Goal: Information Seeking & Learning: Understand process/instructions

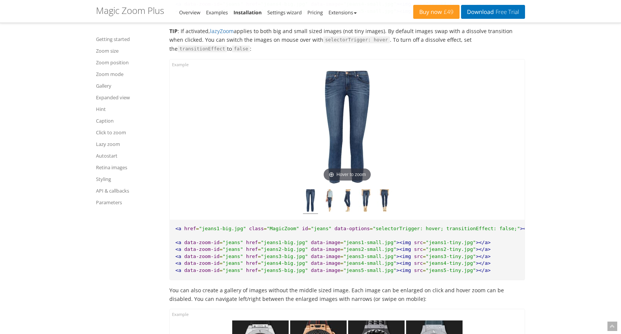
scroll to position [9751, 0]
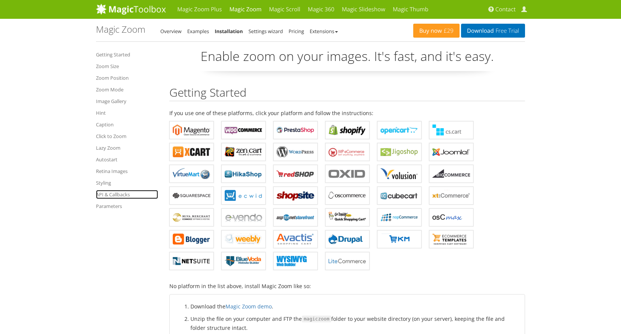
click at [110, 195] on link "API & Callbacks" at bounding box center [127, 194] width 62 height 9
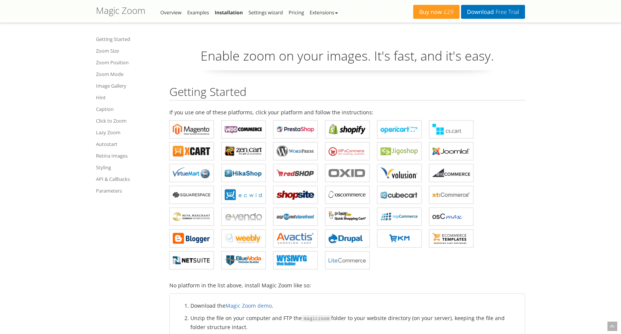
scroll to position [5090, 0]
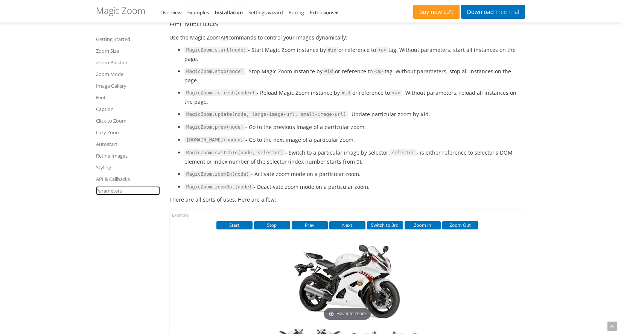
click at [104, 191] on link "Parameters" at bounding box center [128, 190] width 64 height 9
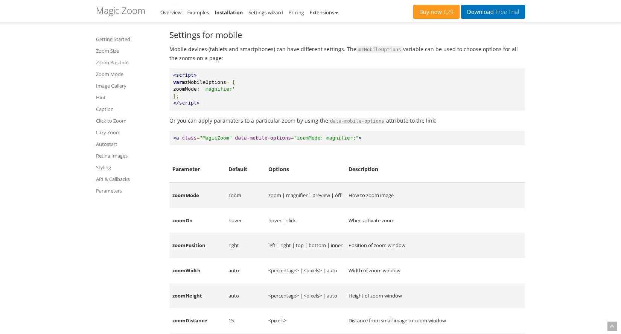
scroll to position [5811, 0]
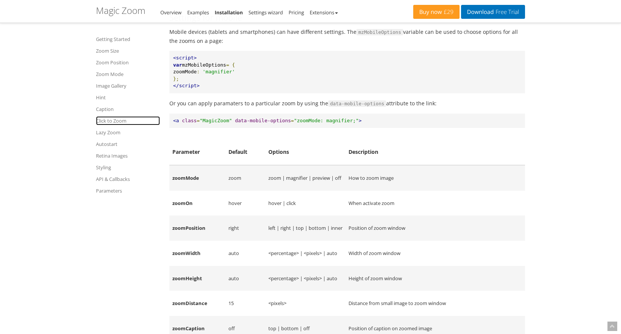
click at [125, 121] on link "Click to Zoom" at bounding box center [128, 120] width 64 height 9
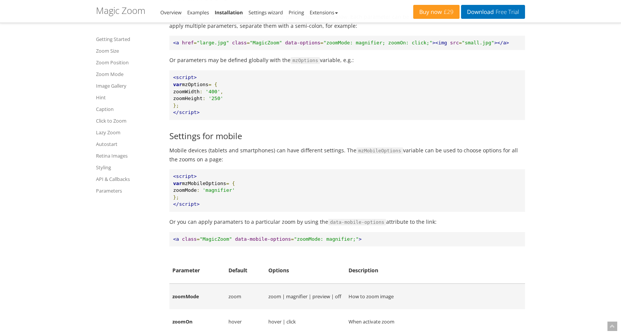
scroll to position [5090, 0]
